Goal: Information Seeking & Learning: Check status

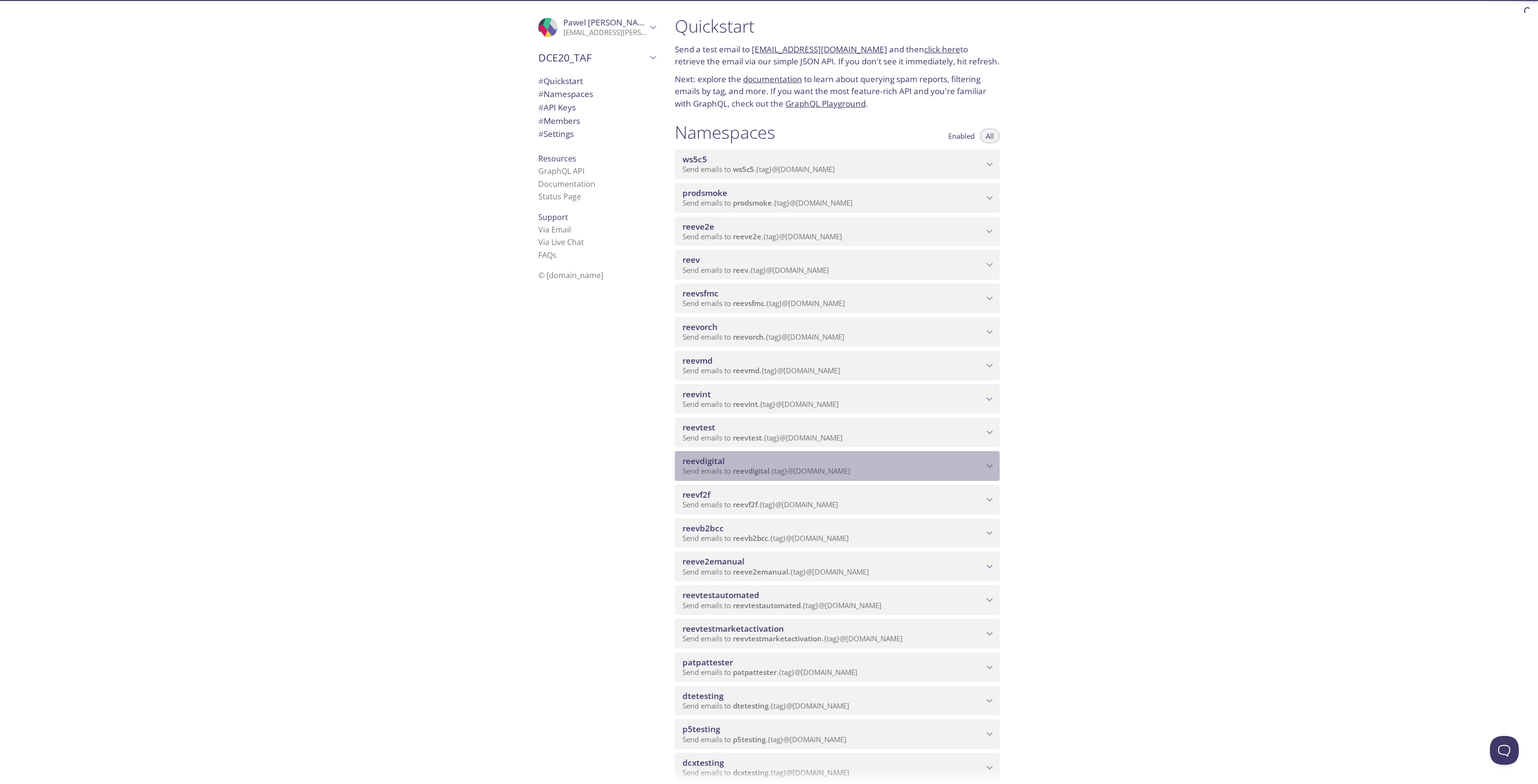
click at [740, 462] on span "reevdigital" at bounding box center [833, 461] width 301 height 11
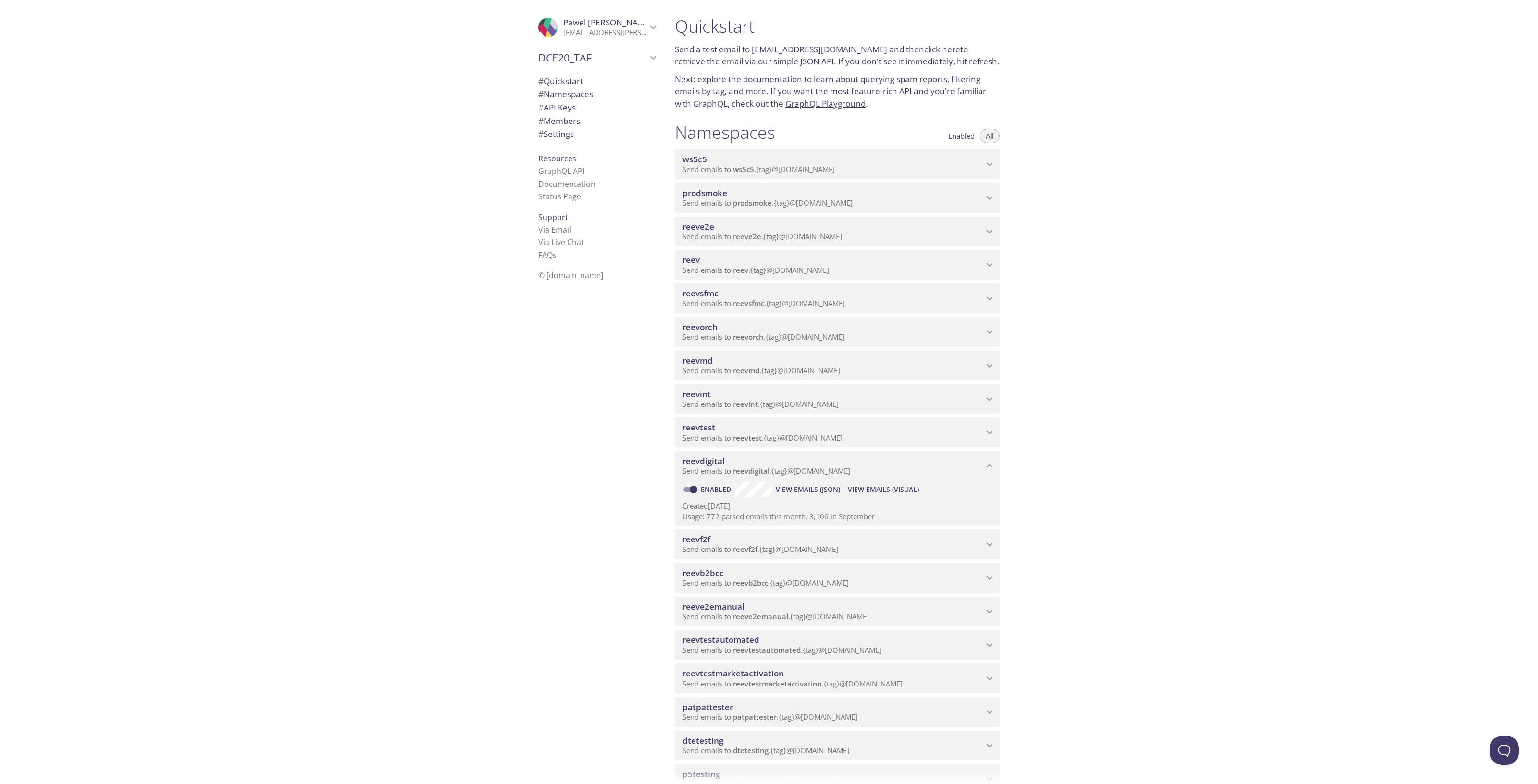
click at [863, 488] on span "View Emails (Visual)" at bounding box center [883, 490] width 71 height 12
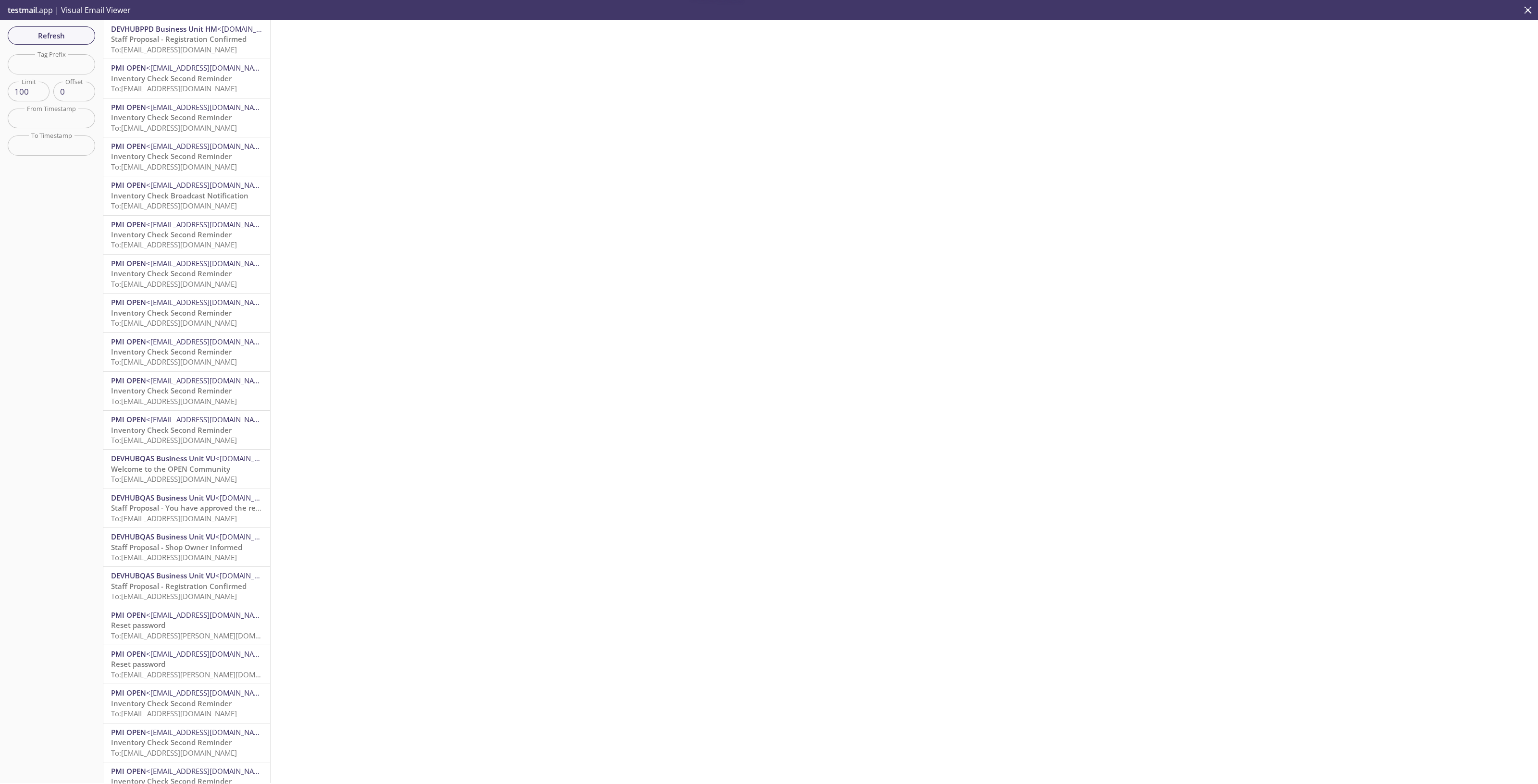
click at [180, 42] on span "Staff Proposal - Registration Confirmed" at bounding box center [178, 39] width 136 height 10
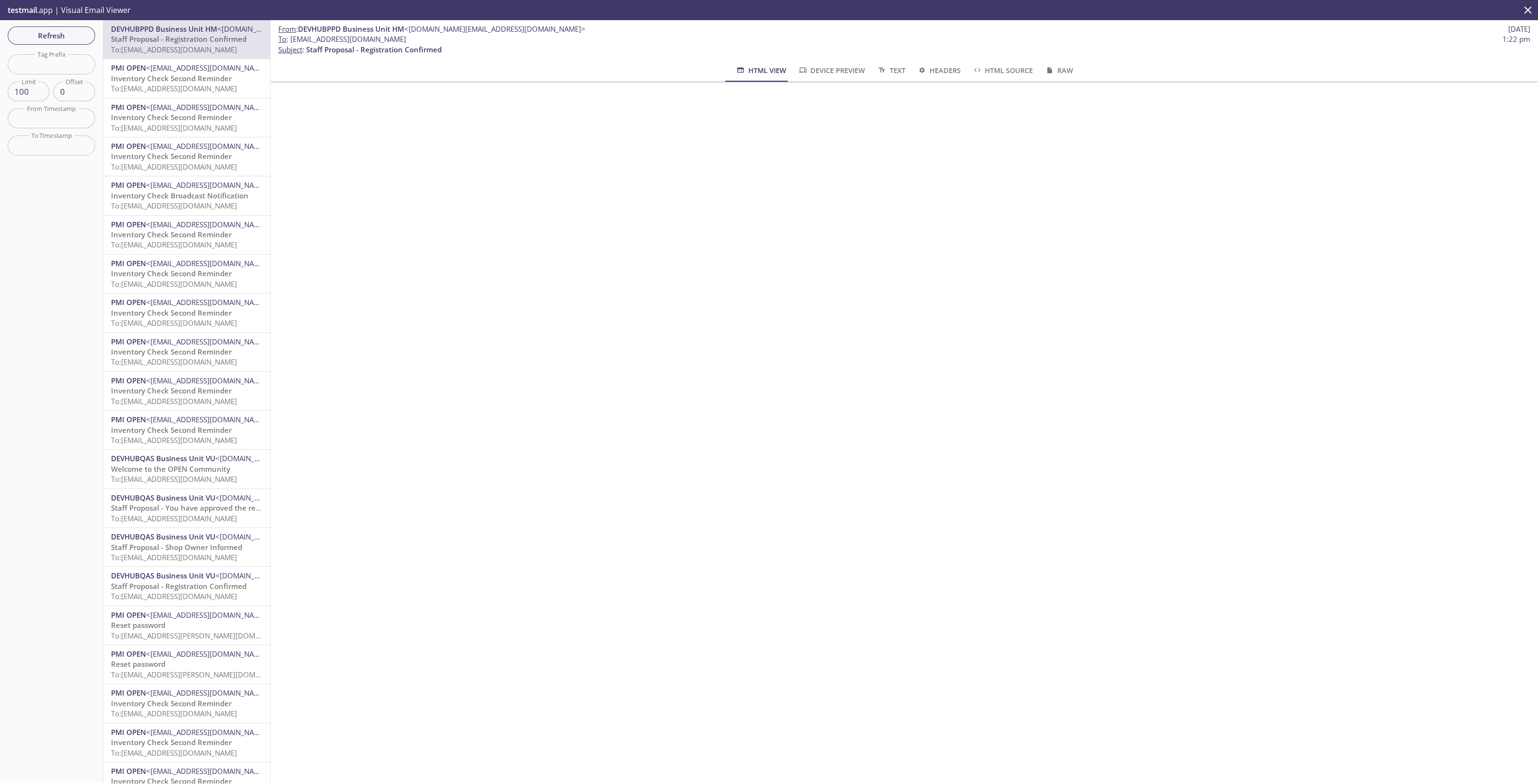
click at [585, 489] on div "From : DEVHUBPPD Business Unit HM <[DOMAIN_NAME][EMAIL_ADDRESS][DOMAIN_NAME]> […" at bounding box center [904, 402] width 1268 height 764
click at [206, 79] on span "Inventory Check Second Reminder" at bounding box center [172, 78] width 121 height 10
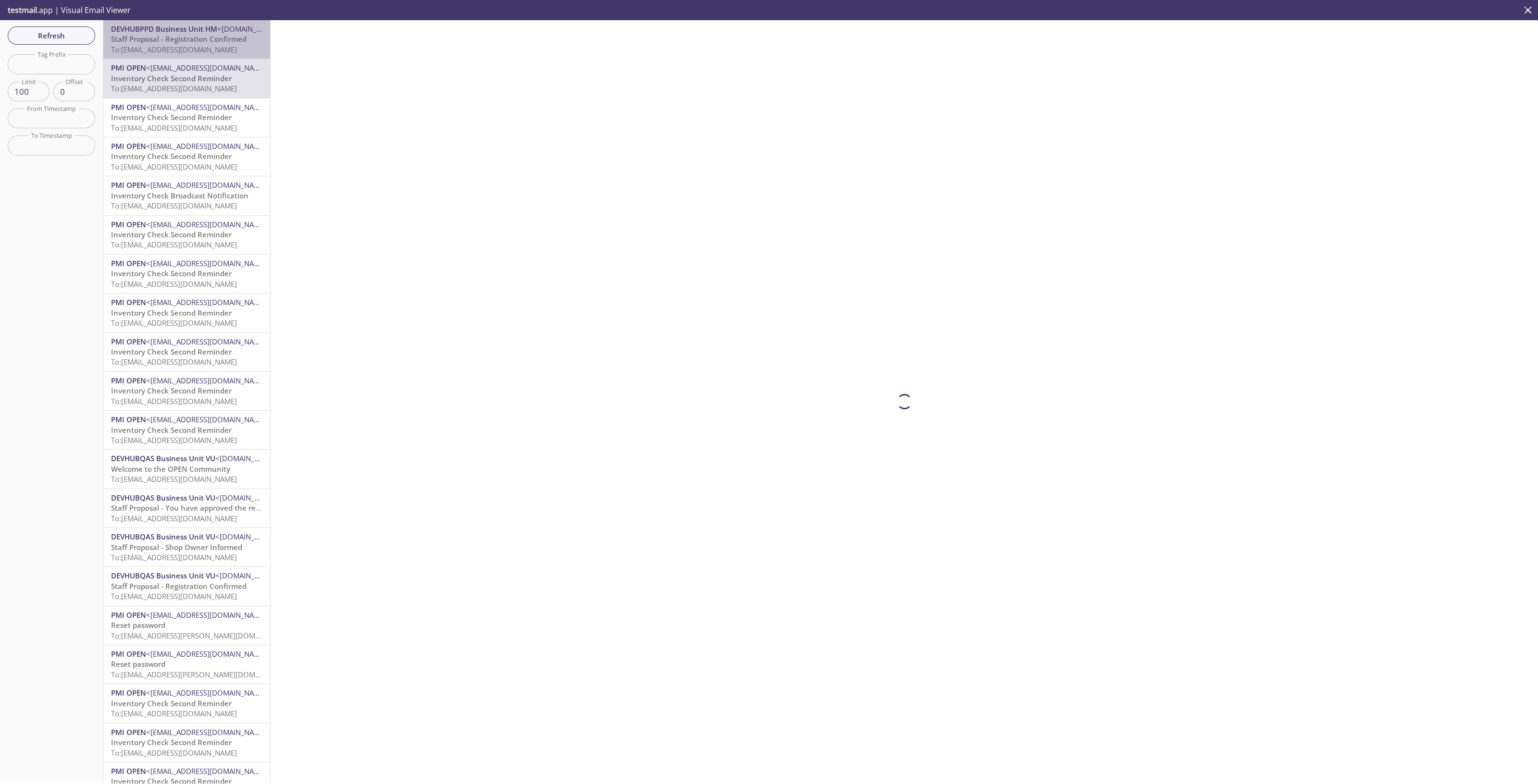
drag, startPoint x: 202, startPoint y: 42, endPoint x: 130, endPoint y: 42, distance: 72.0
click at [201, 42] on span "Staff Proposal - Registration Confirmed" at bounding box center [178, 39] width 136 height 10
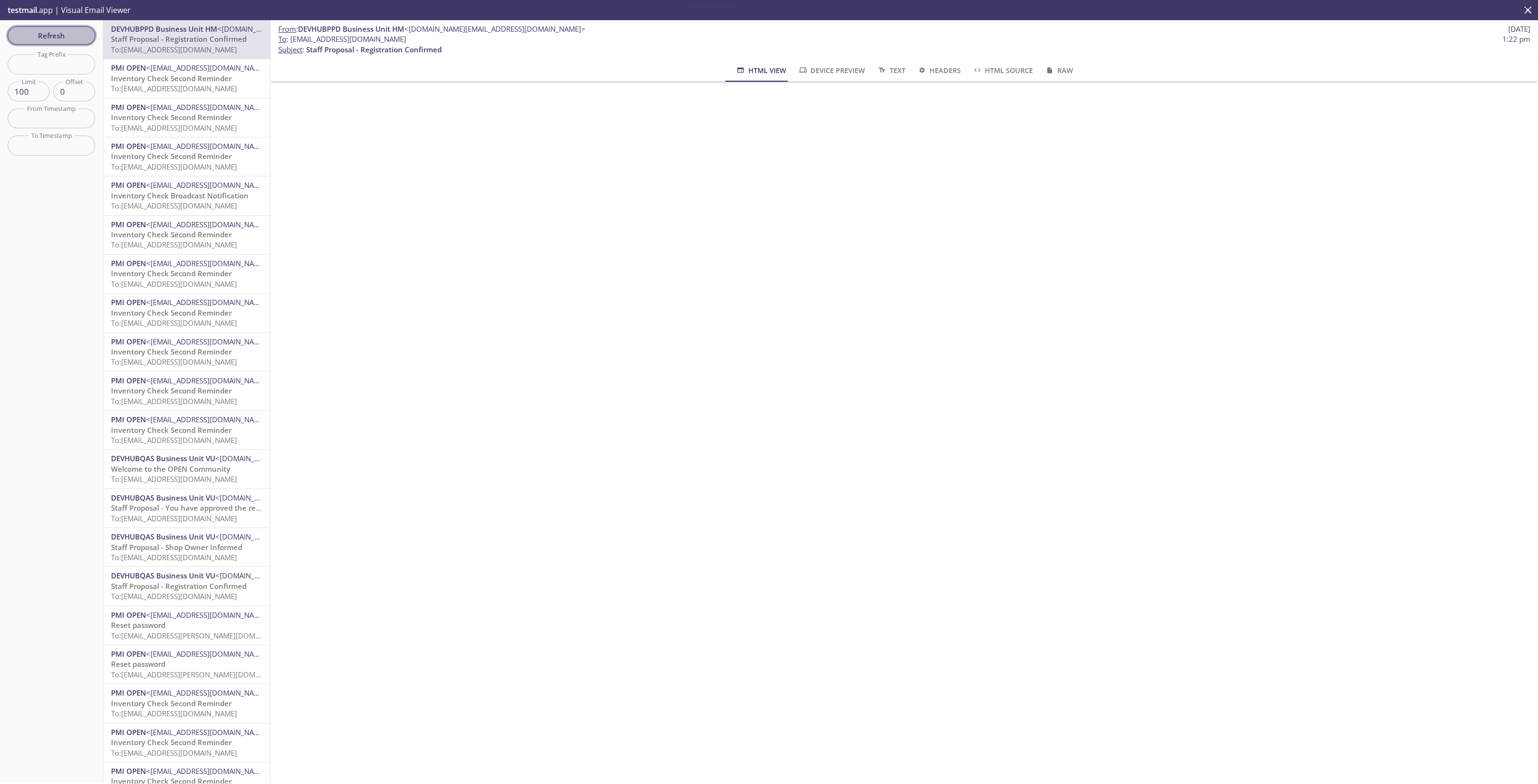
click at [72, 34] on span "Refresh" at bounding box center [52, 35] width 72 height 13
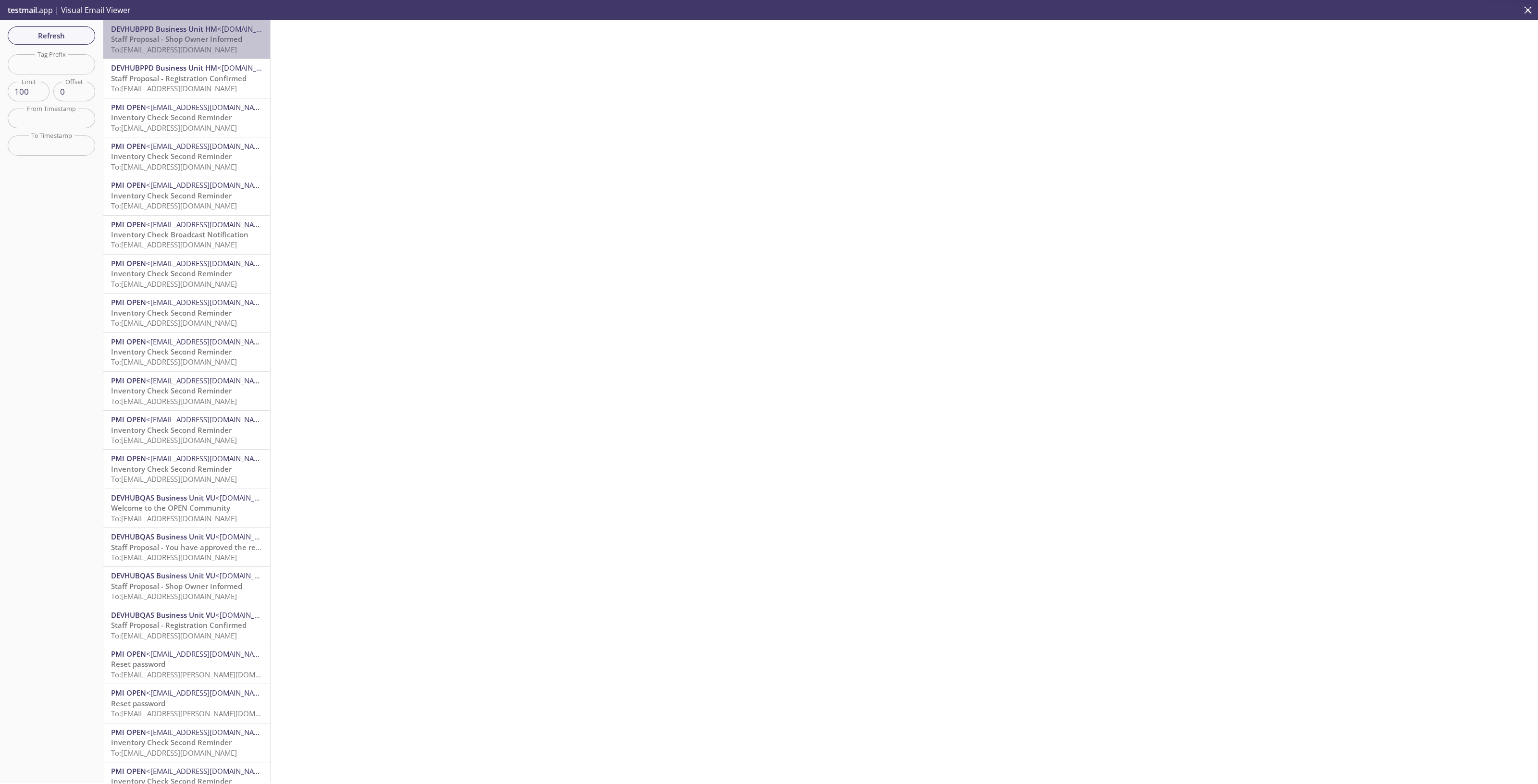
click at [195, 48] on span "To: [EMAIL_ADDRESS][DOMAIN_NAME]" at bounding box center [174, 50] width 126 height 10
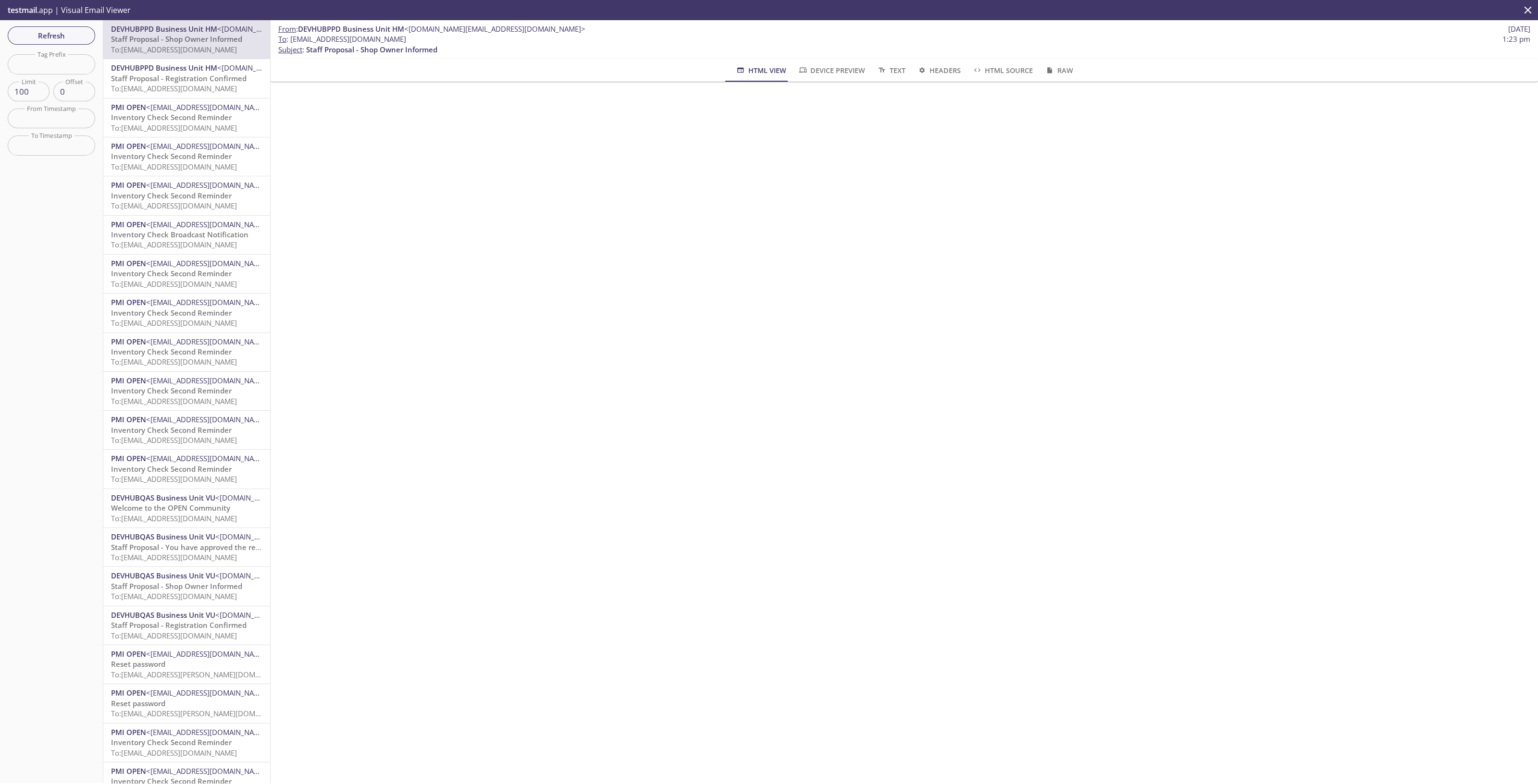
click at [162, 74] on span "Staff Proposal - Registration Confirmed" at bounding box center [178, 78] width 136 height 10
click at [453, 41] on span "To : [EMAIL_ADDRESS][DOMAIN_NAME] 1:22 pm" at bounding box center [904, 39] width 1252 height 10
click at [406, 41] on span "To : [EMAIL_ADDRESS][DOMAIN_NAME]" at bounding box center [341, 39] width 128 height 10
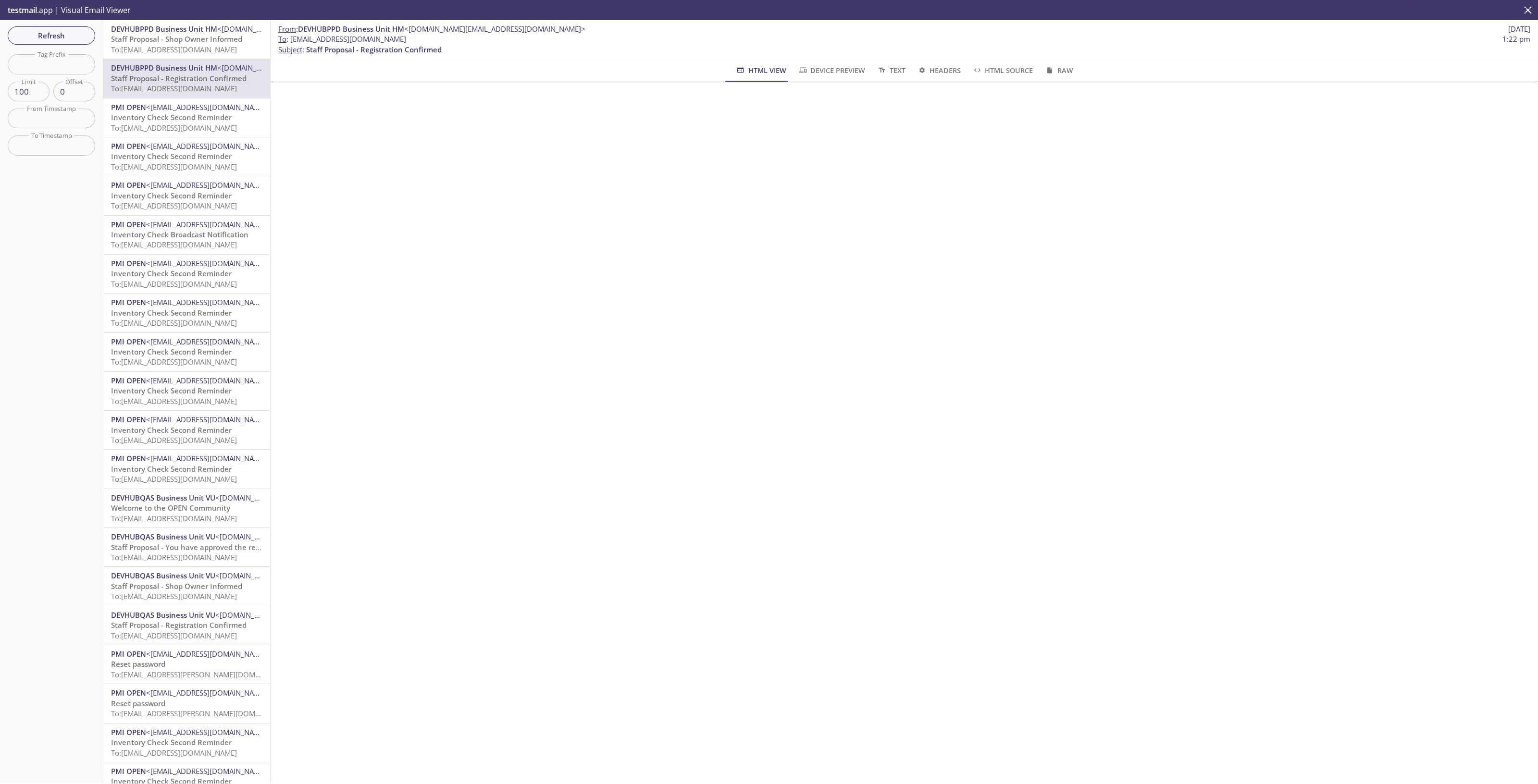
drag, startPoint x: 429, startPoint y: 41, endPoint x: 293, endPoint y: 42, distance: 136.0
click at [293, 42] on span "To : [EMAIL_ADDRESS][DOMAIN_NAME] 1:22 pm" at bounding box center [904, 39] width 1252 height 10
